Goal: Navigation & Orientation: Understand site structure

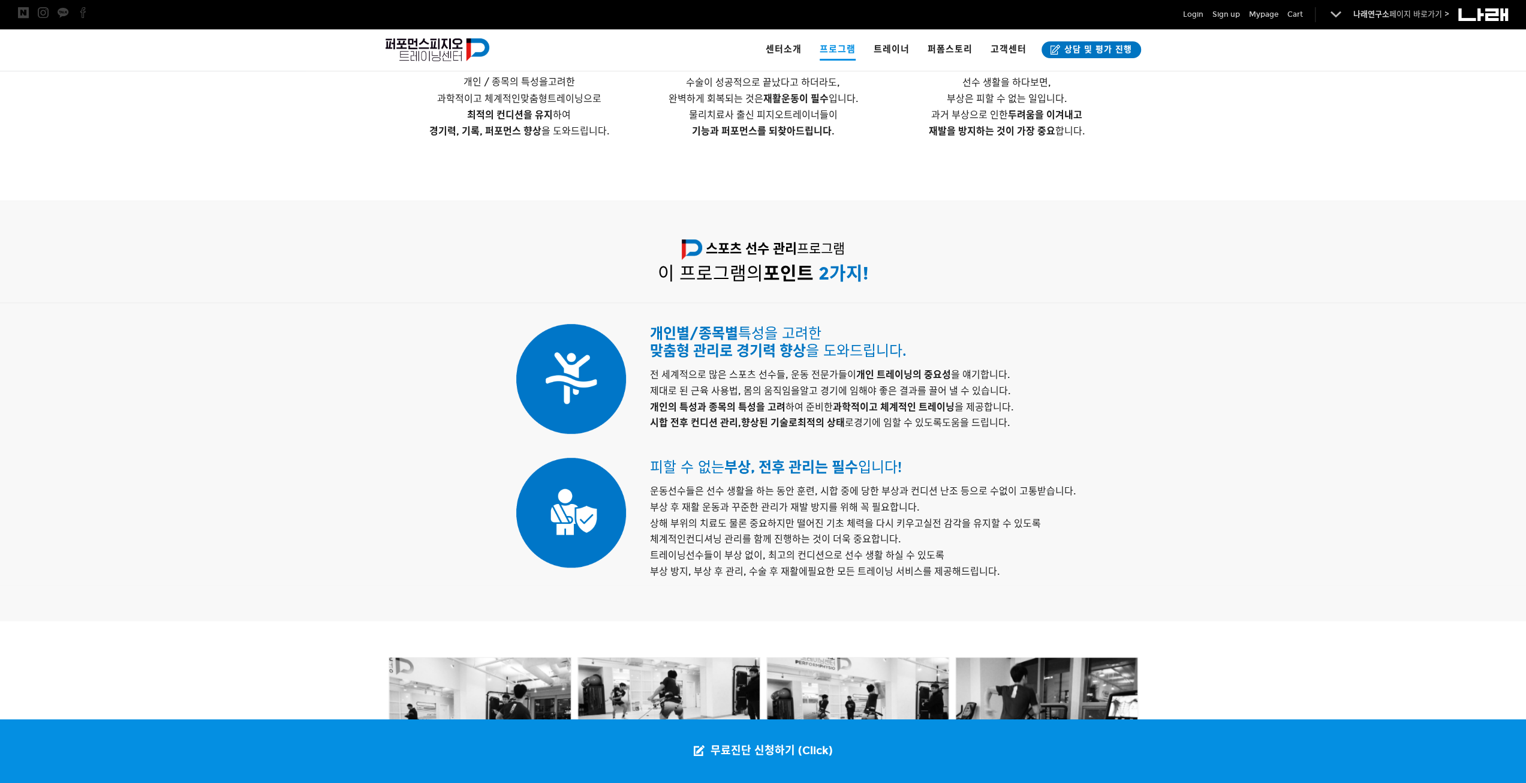
scroll to position [300, 0]
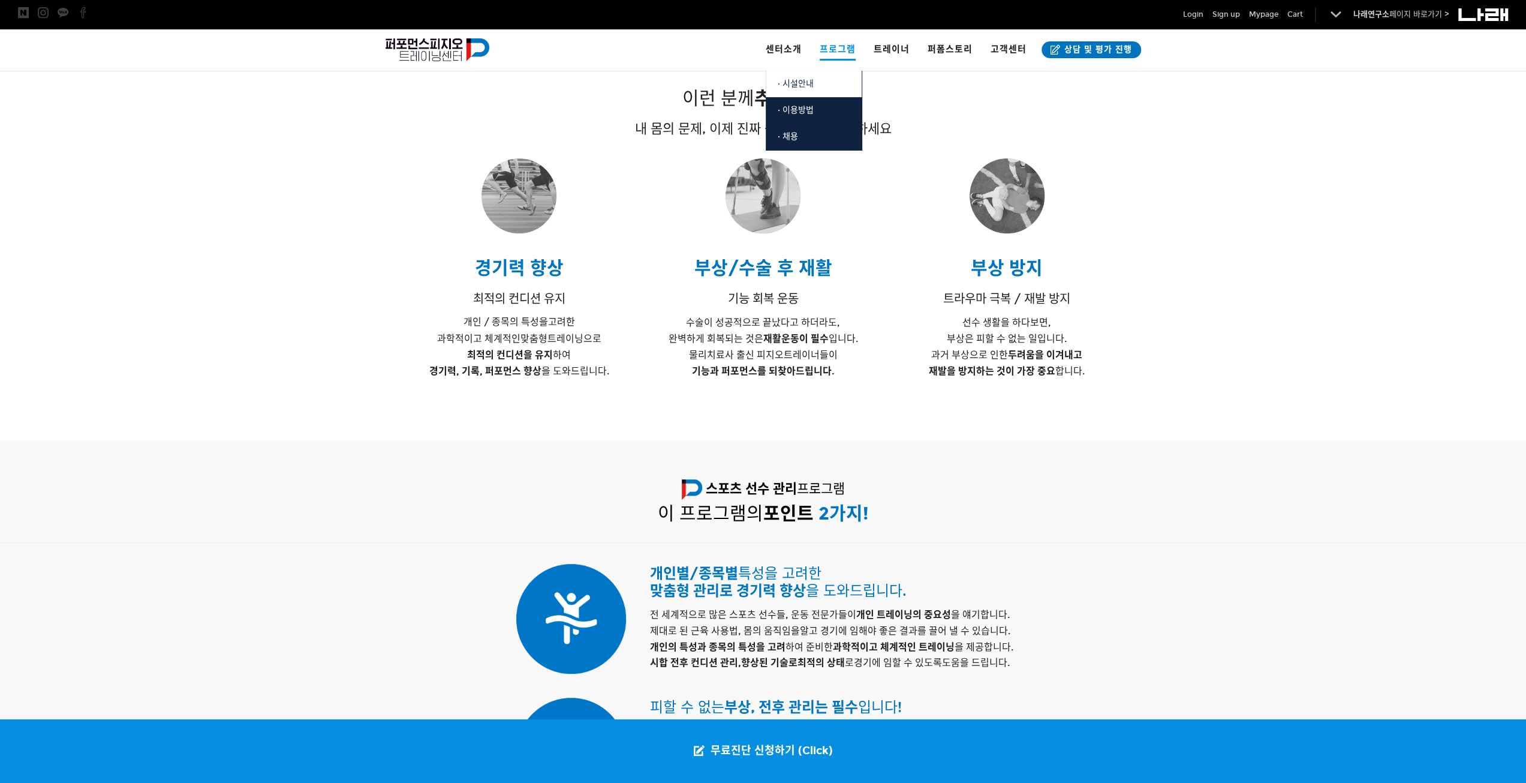
click at [793, 76] on link "· 시설안내" at bounding box center [814, 84] width 96 height 26
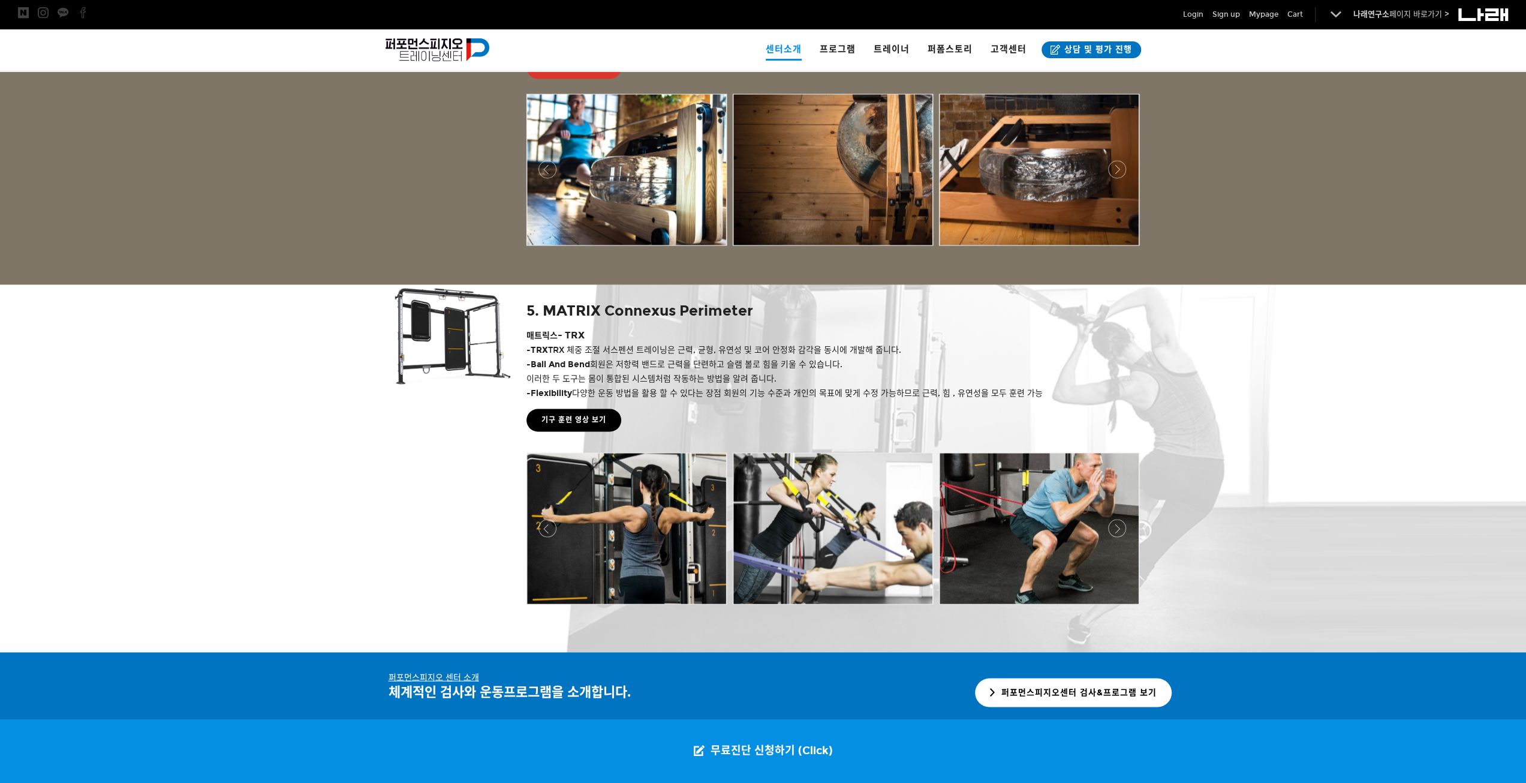
scroll to position [2161, 0]
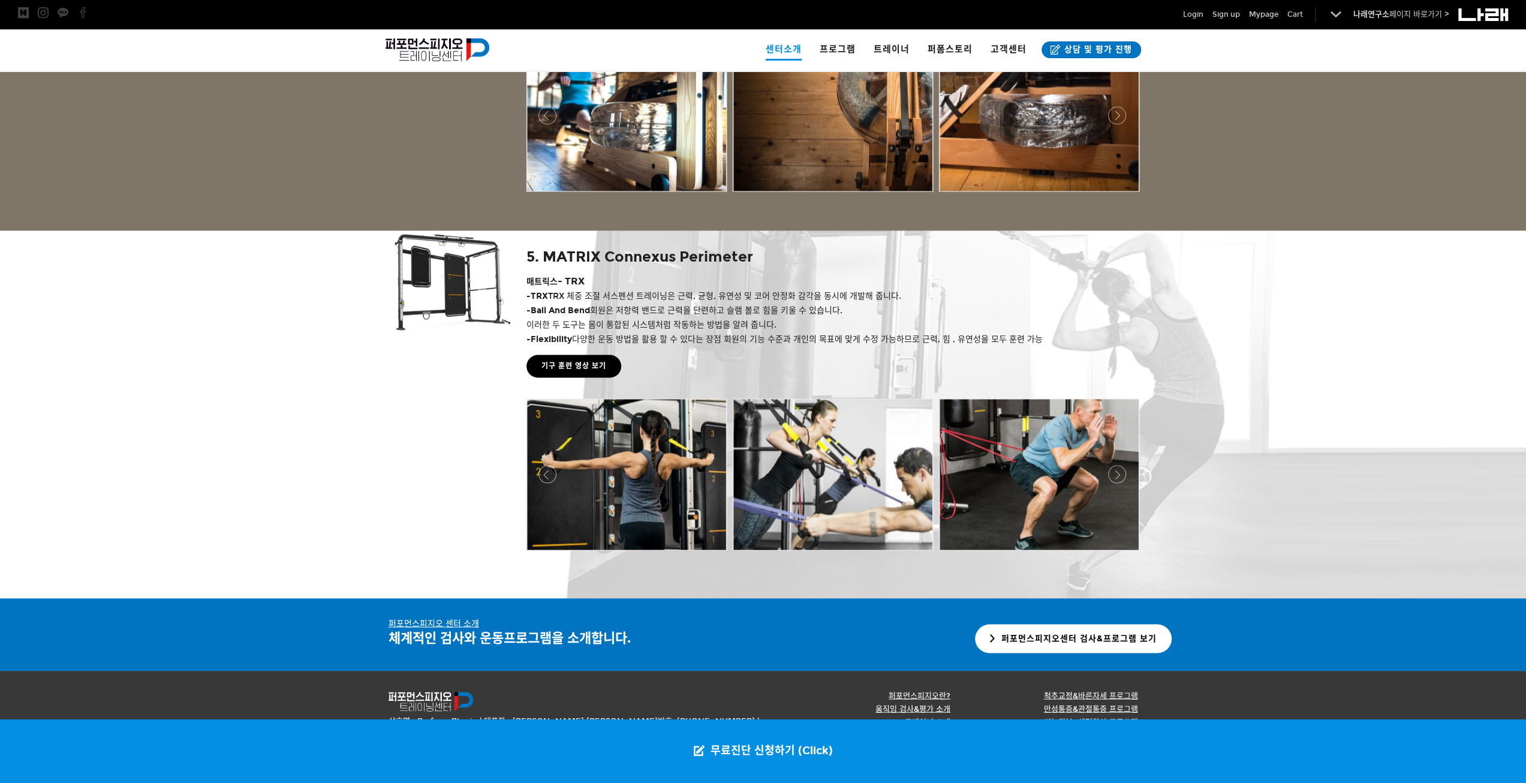
drag, startPoint x: 467, startPoint y: 594, endPoint x: 460, endPoint y: 582, distance: 13.5
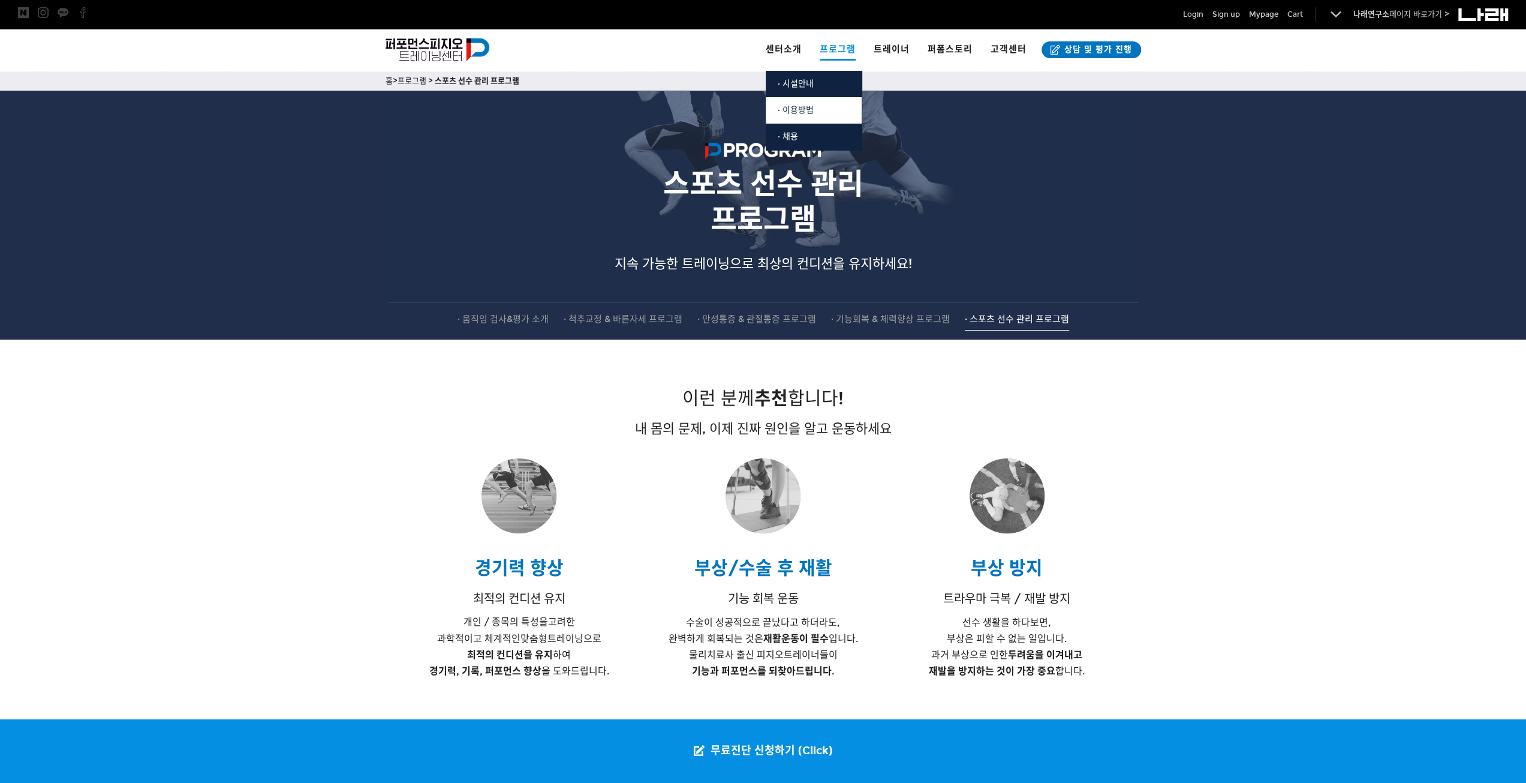
click at [838, 115] on link "· 이용방법" at bounding box center [814, 110] width 96 height 26
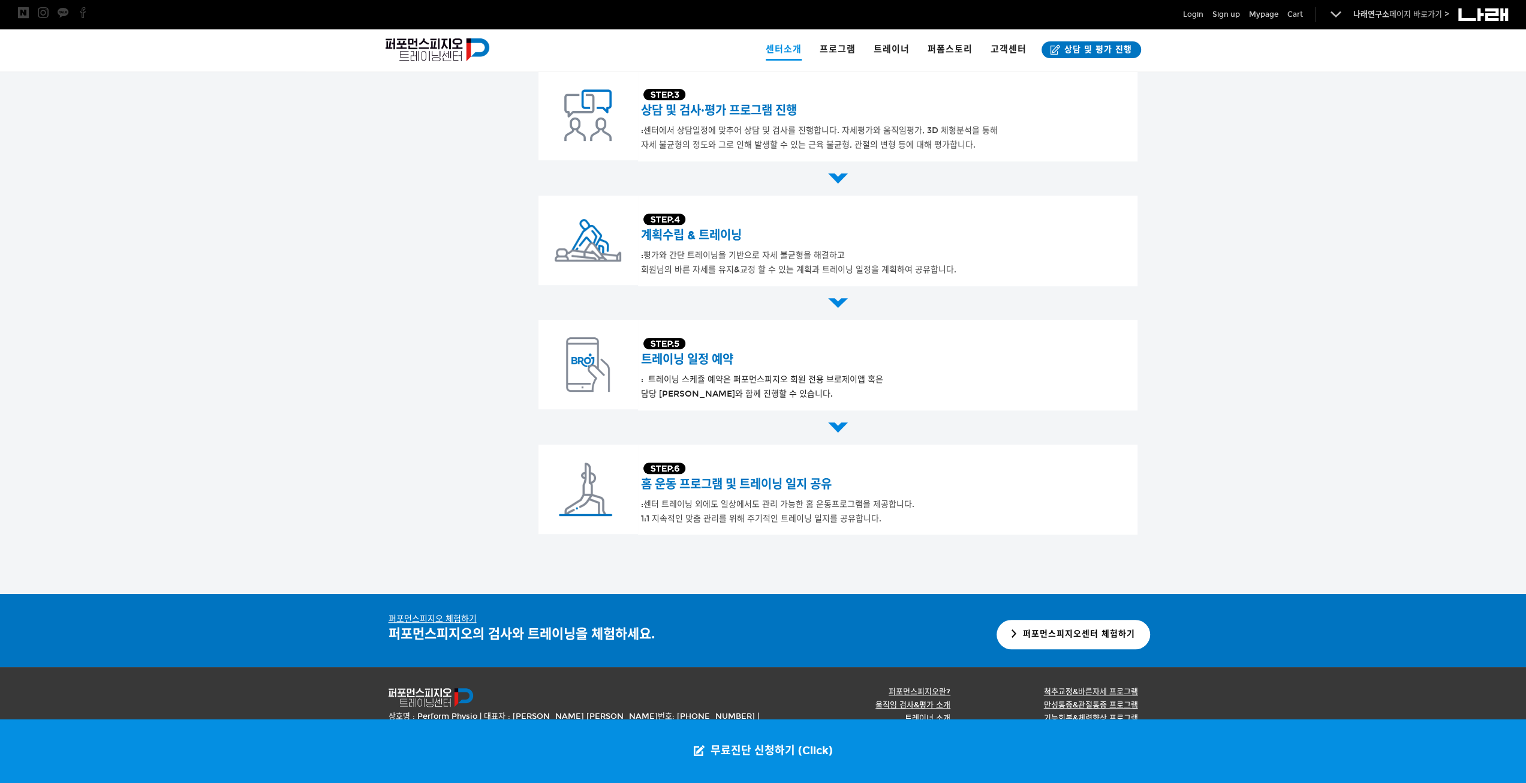
scroll to position [491, 0]
